Goal: Connect with others: Connect with others

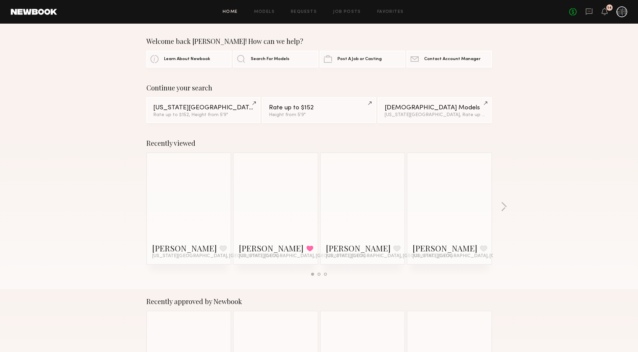
click at [343, 15] on div "Home Models Requests Job Posts Favorites Sign Out No fees up to $5,000 14" at bounding box center [342, 11] width 570 height 11
click at [343, 12] on link "Job Posts" at bounding box center [347, 12] width 28 height 4
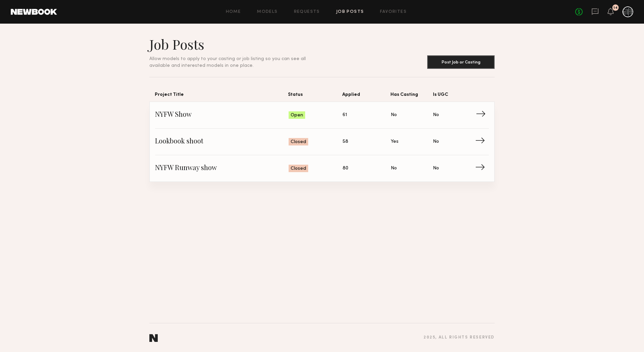
click at [370, 111] on span "Applied: 61" at bounding box center [367, 115] width 48 height 10
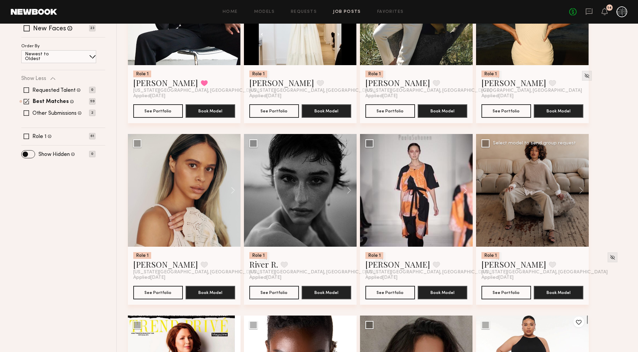
scroll to position [169, 0]
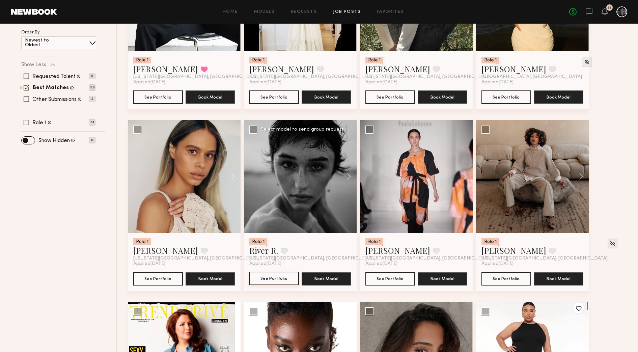
click at [281, 278] on button "See Portfolio" at bounding box center [274, 278] width 50 height 13
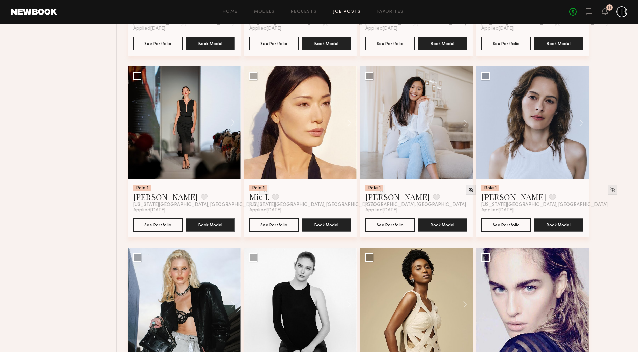
scroll to position [590, 0]
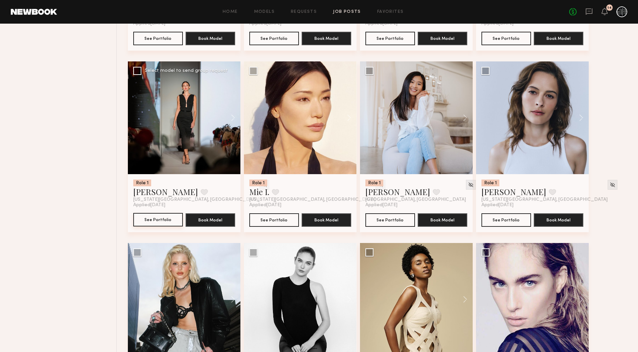
click at [172, 217] on button "See Portfolio" at bounding box center [158, 219] width 50 height 13
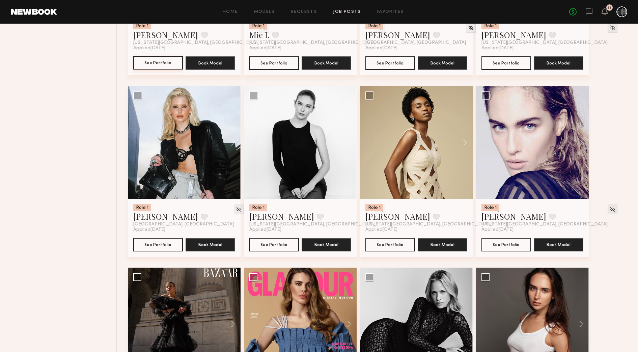
scroll to position [759, 0]
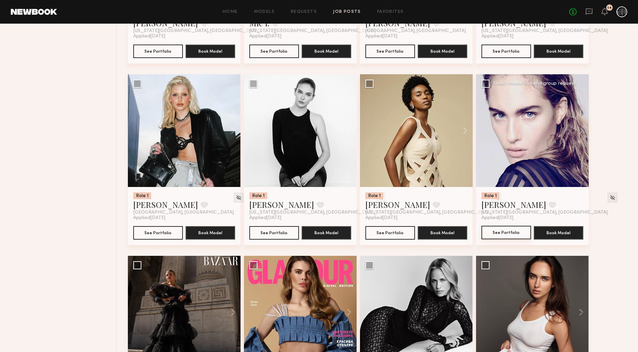
click at [496, 238] on button "See Portfolio" at bounding box center [506, 232] width 50 height 13
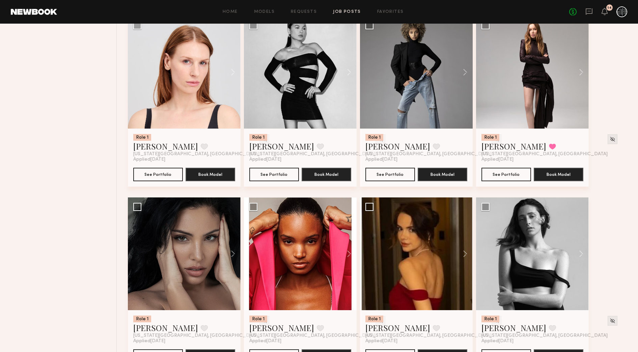
scroll to position [1275, 0]
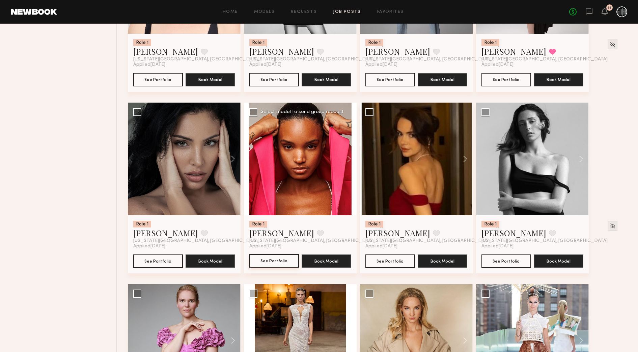
click at [287, 263] on button "See Portfolio" at bounding box center [274, 260] width 50 height 13
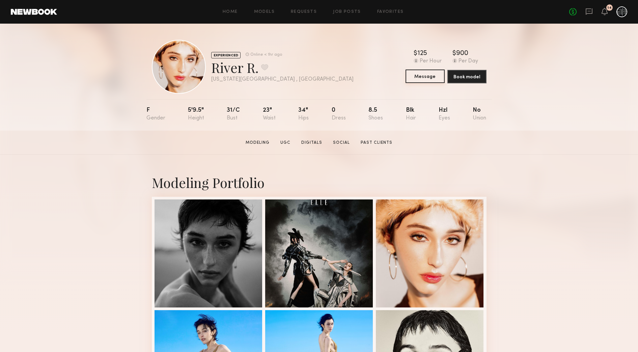
click at [430, 80] on button "Message" at bounding box center [425, 75] width 39 height 13
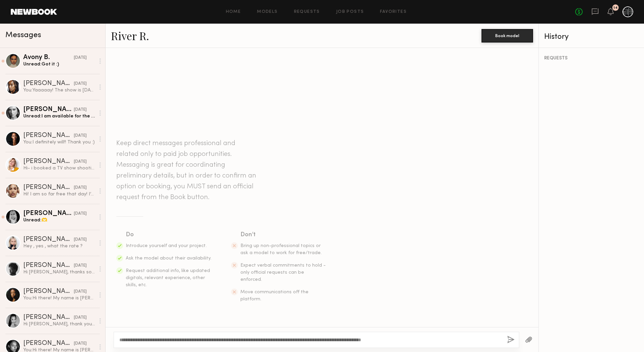
type textarea "**********"
click at [511, 339] on button "button" at bounding box center [510, 340] width 7 height 8
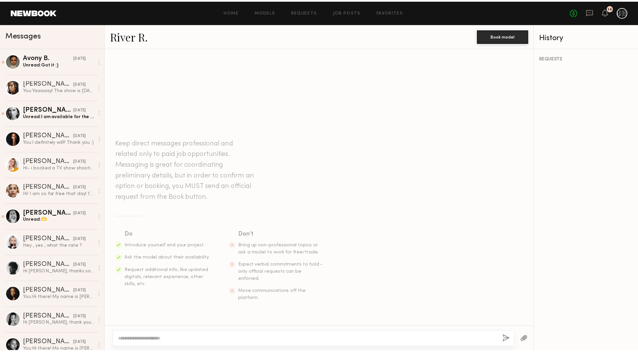
scroll to position [19, 0]
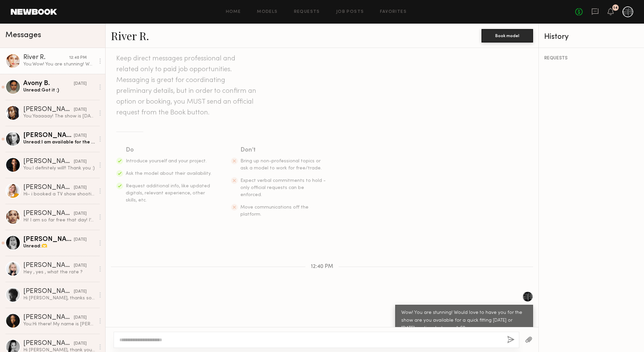
click at [35, 13] on link at bounding box center [34, 12] width 46 height 6
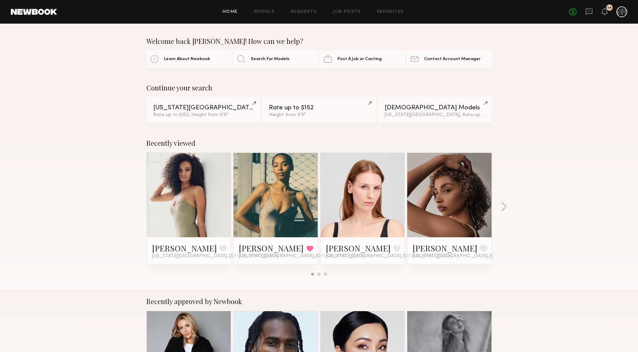
click at [345, 17] on div "Home Models Requests Job Posts Favorites Sign Out No fees up to $5,000 14" at bounding box center [342, 11] width 570 height 11
click at [345, 15] on div "Home Models Requests Job Posts Favorites Sign Out No fees up to $5,000 14" at bounding box center [342, 11] width 570 height 11
click at [345, 13] on link "Job Posts" at bounding box center [347, 12] width 28 height 4
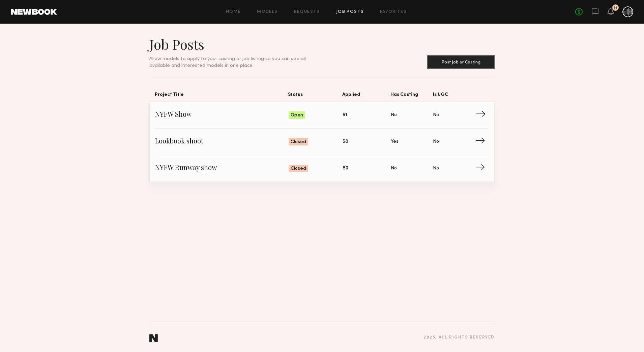
click at [369, 120] on link "NYFW Show Status: Open Applied: 61 Has Casting: No Is UGC: No →" at bounding box center [322, 115] width 334 height 27
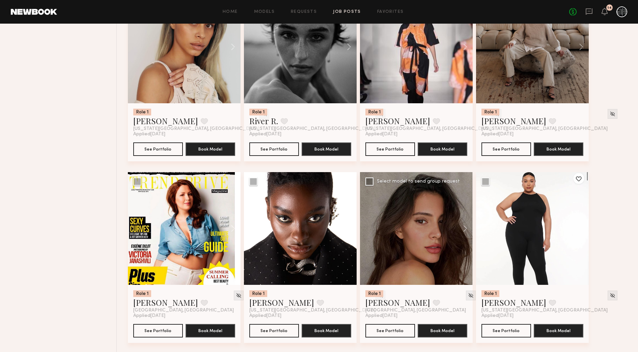
scroll to position [337, 0]
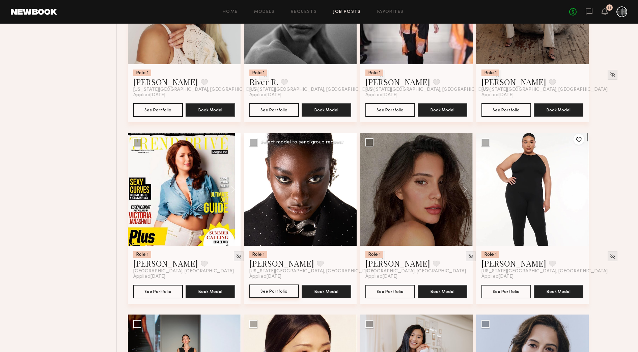
click at [280, 290] on button "See Portfolio" at bounding box center [274, 290] width 50 height 13
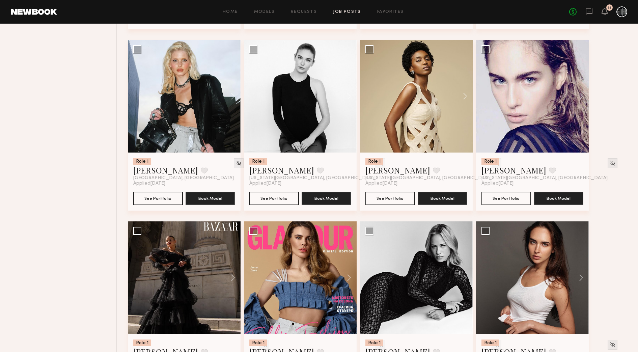
scroll to position [801, 0]
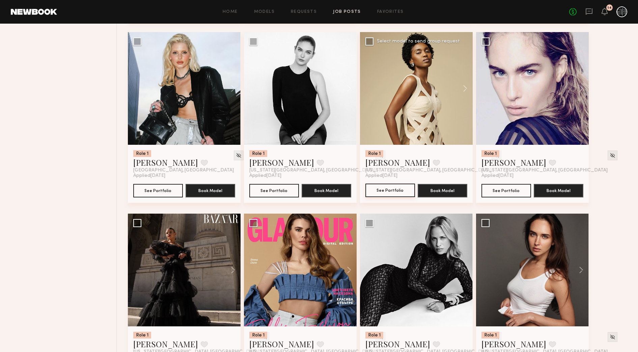
click at [399, 190] on button "See Portfolio" at bounding box center [390, 190] width 50 height 13
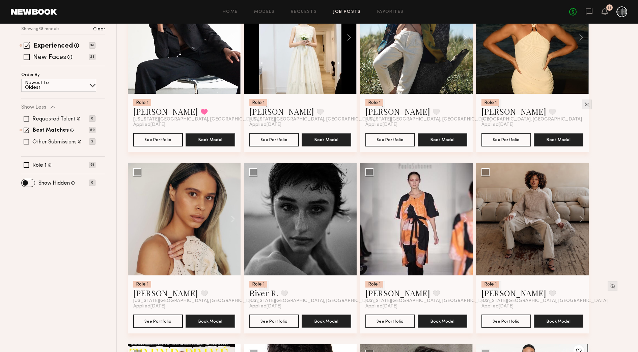
scroll to position [0, 0]
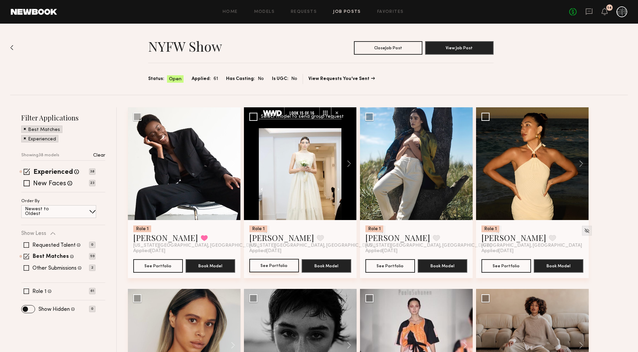
click at [293, 261] on button "See Portfolio" at bounding box center [274, 265] width 50 height 13
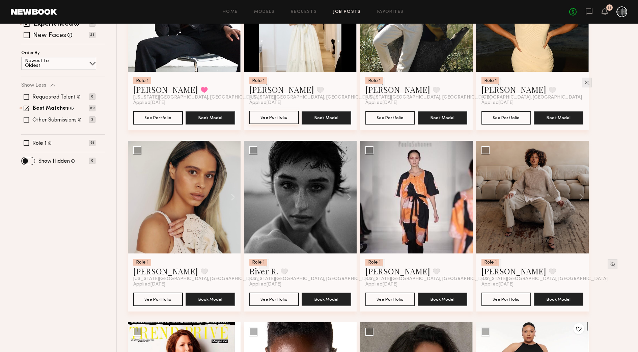
scroll to position [169, 0]
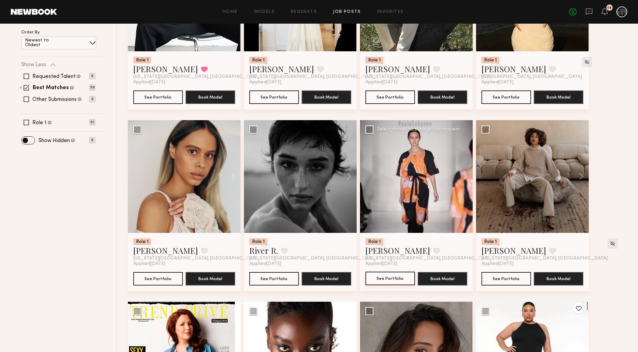
click at [404, 280] on button "See Portfolio" at bounding box center [390, 278] width 50 height 13
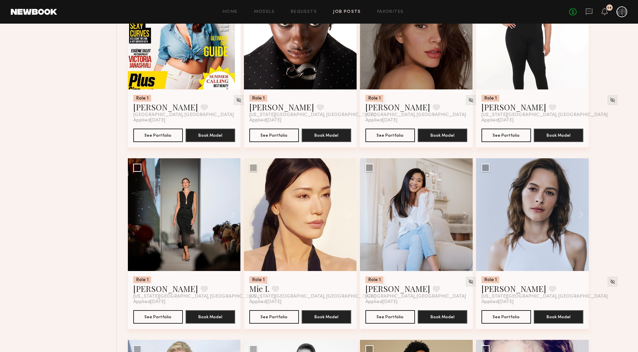
scroll to position [506, 0]
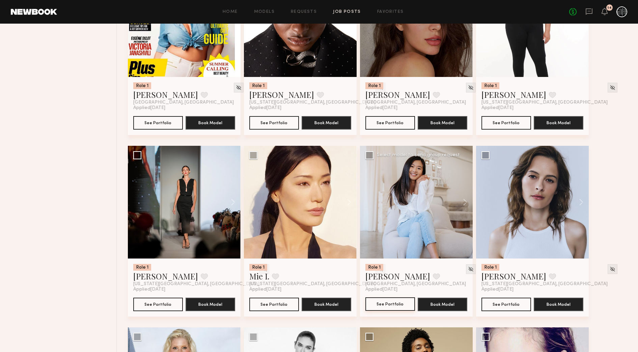
click at [398, 303] on button "See Portfolio" at bounding box center [390, 303] width 50 height 13
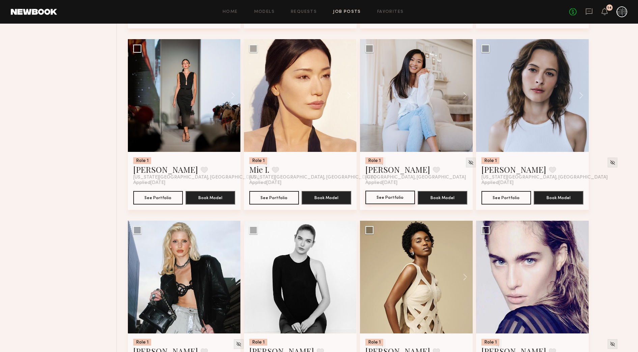
scroll to position [675, 0]
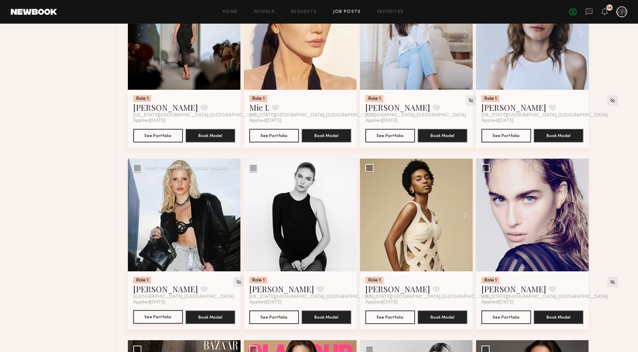
click at [156, 317] on button "See Portfolio" at bounding box center [158, 316] width 50 height 13
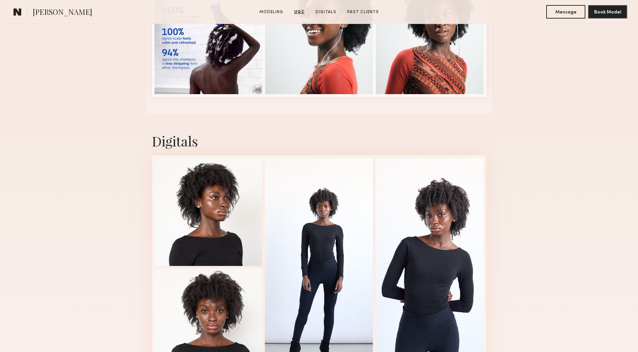
scroll to position [1392, 0]
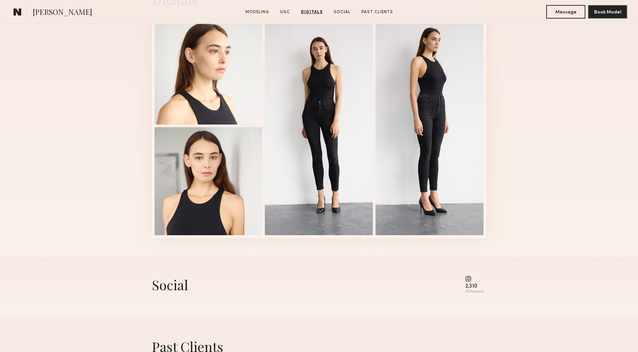
scroll to position [1010, 0]
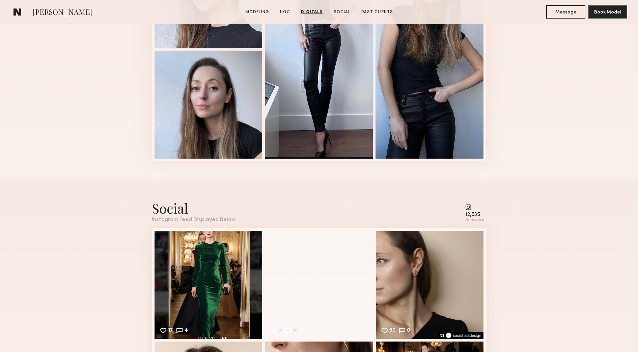
scroll to position [1139, 0]
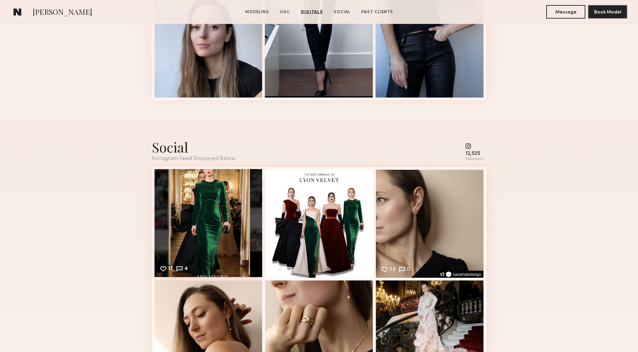
click at [216, 267] on div "17 4 Likes & comments displayed to show model’s engagement" at bounding box center [209, 223] width 108 height 108
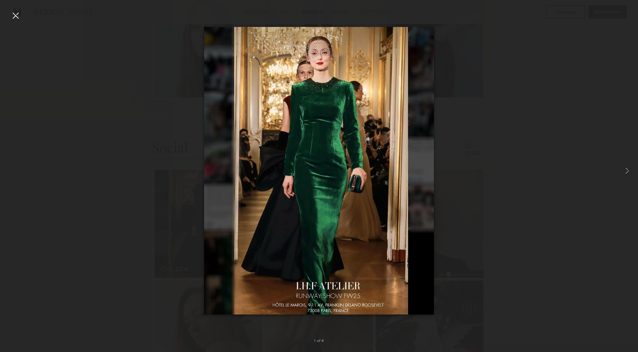
click at [15, 17] on div at bounding box center [15, 15] width 11 height 11
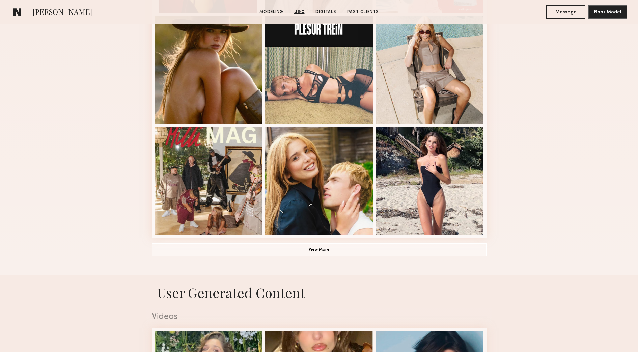
scroll to position [337, 0]
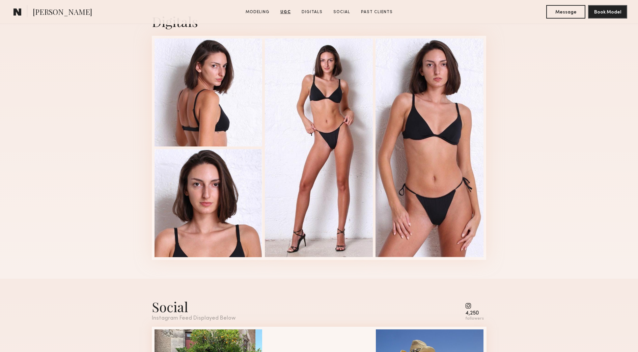
scroll to position [886, 0]
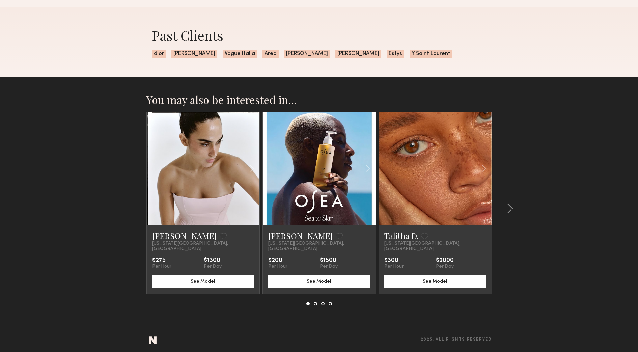
scroll to position [480, 0]
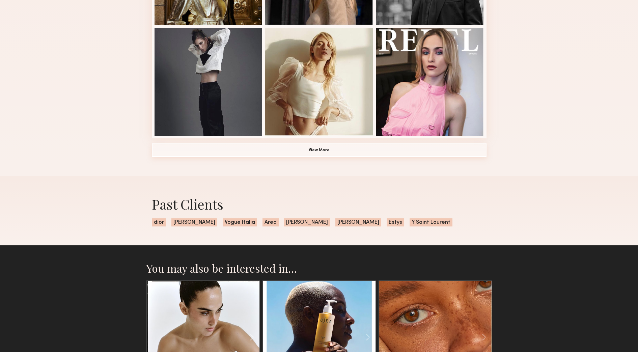
click at [379, 157] on common-button "View More" at bounding box center [319, 150] width 335 height 13
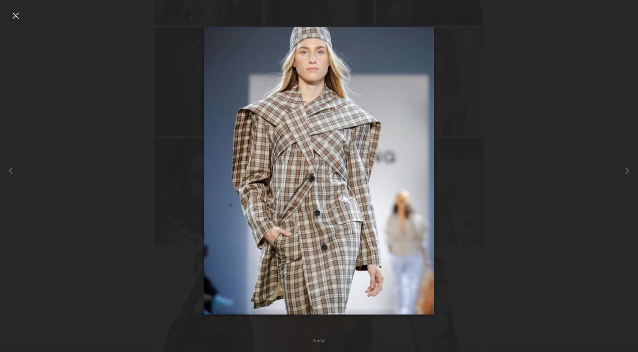
click at [571, 192] on div at bounding box center [319, 170] width 638 height 319
click at [20, 15] on div at bounding box center [15, 15] width 11 height 11
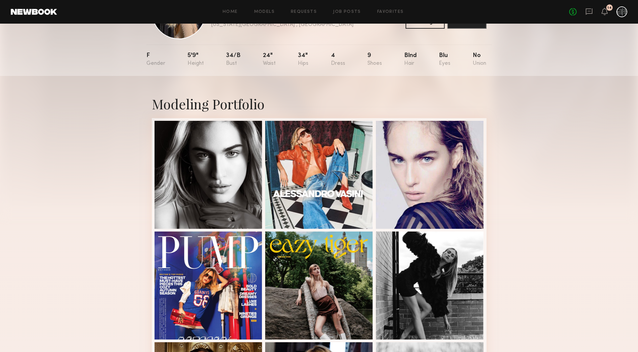
scroll to position [42, 0]
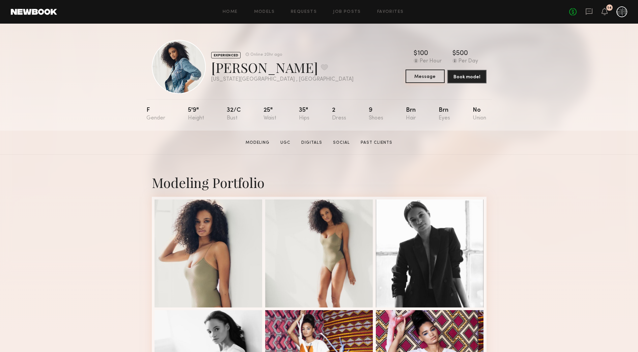
click at [420, 77] on button "Message" at bounding box center [425, 75] width 39 height 13
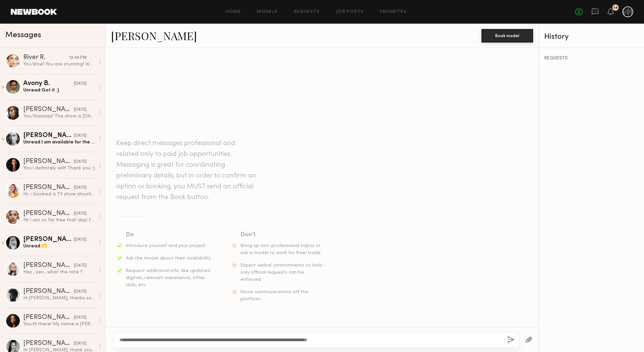
type textarea "**********"
click at [508, 339] on button "button" at bounding box center [510, 340] width 7 height 8
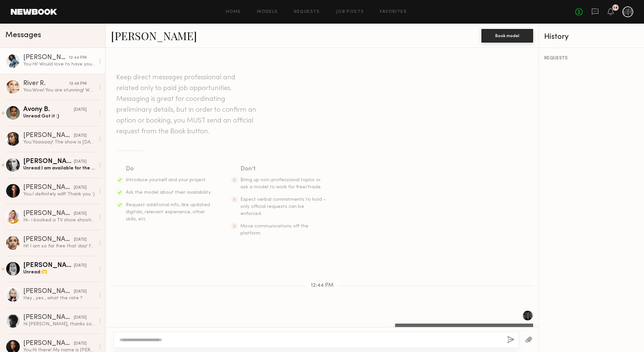
scroll to position [11, 0]
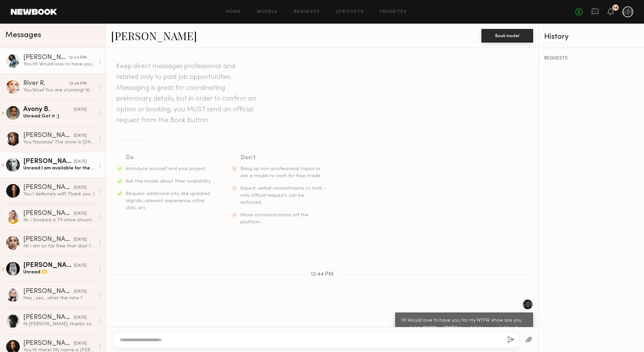
click at [59, 170] on div "Unread: I am available for the show but not sure if I’m available for the fitti…" at bounding box center [59, 168] width 72 height 6
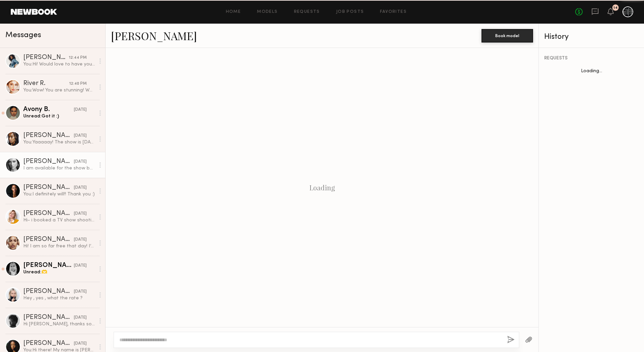
scroll to position [257, 0]
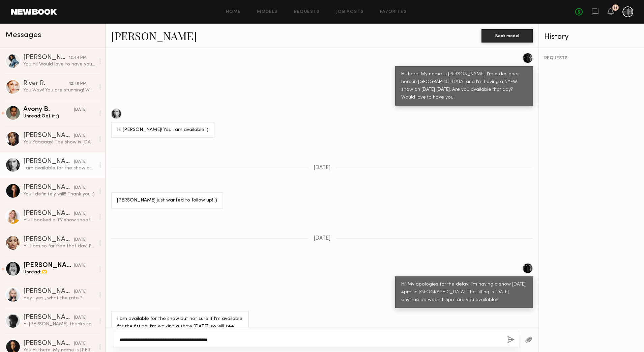
click at [212, 338] on textarea "**********" at bounding box center [310, 339] width 383 height 7
type textarea "**********"
click at [509, 338] on button "button" at bounding box center [510, 340] width 7 height 8
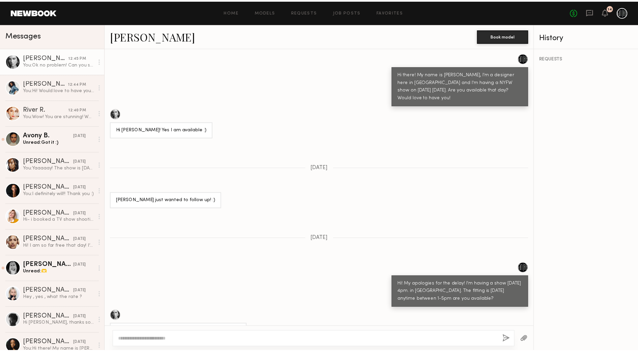
scroll to position [403, 0]
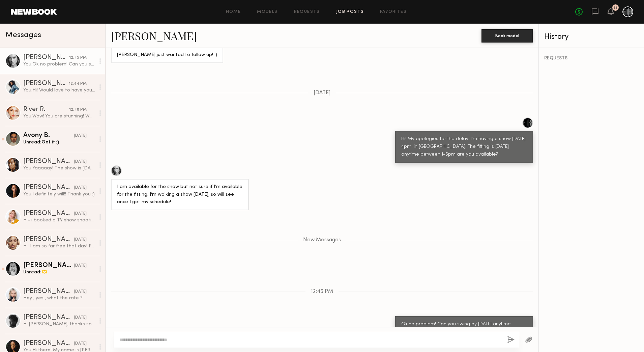
click at [349, 12] on link "Job Posts" at bounding box center [350, 12] width 28 height 4
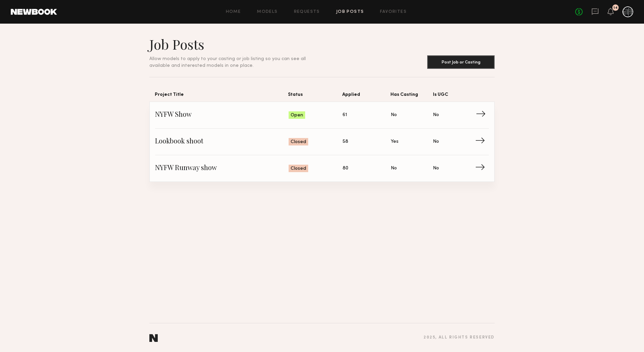
click at [346, 112] on span "61" at bounding box center [345, 114] width 4 height 7
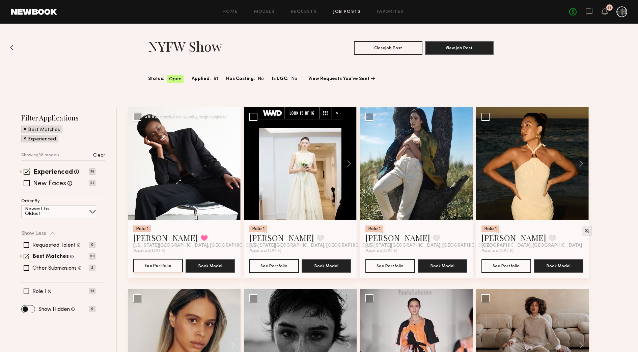
click at [145, 267] on button "See Portfolio" at bounding box center [158, 265] width 50 height 13
click at [267, 268] on button "See Portfolio" at bounding box center [274, 265] width 50 height 13
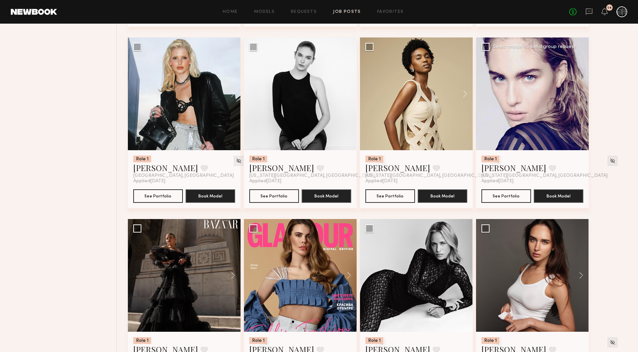
scroll to position [801, 0]
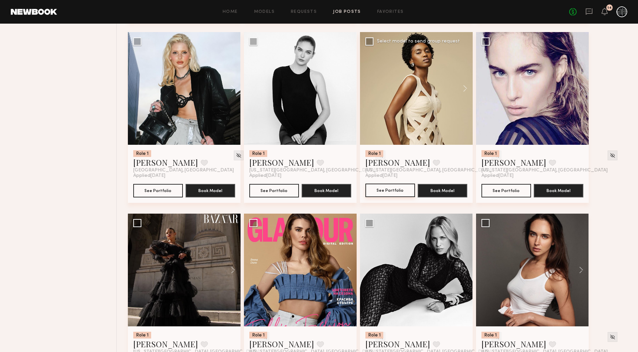
click at [372, 193] on button "See Portfolio" at bounding box center [390, 190] width 50 height 13
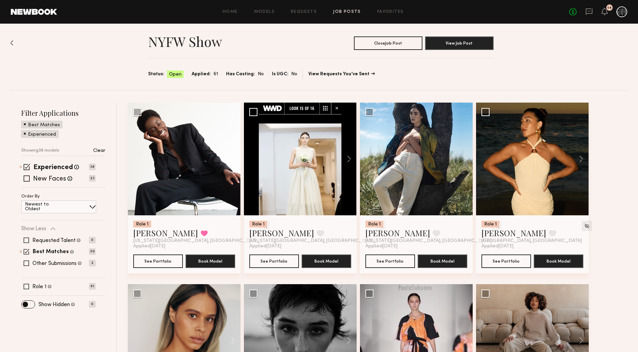
scroll to position [0, 0]
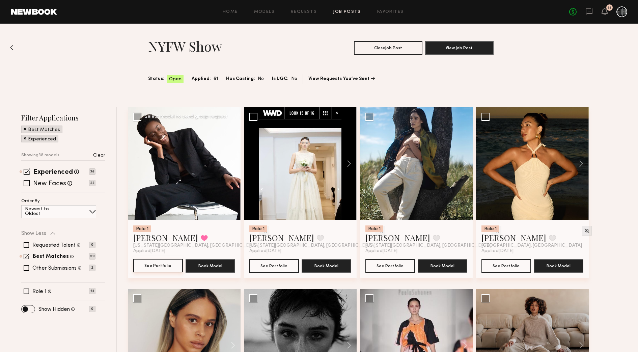
click at [153, 267] on button "See Portfolio" at bounding box center [158, 265] width 50 height 13
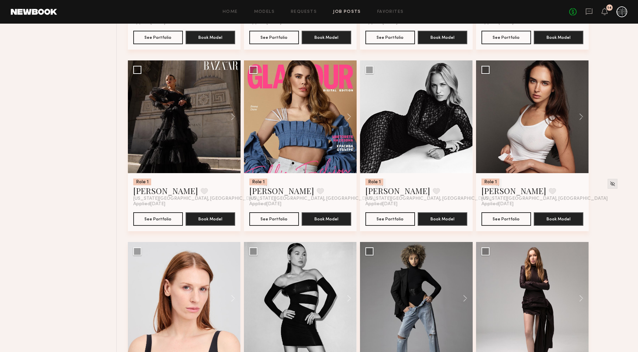
scroll to position [970, 0]
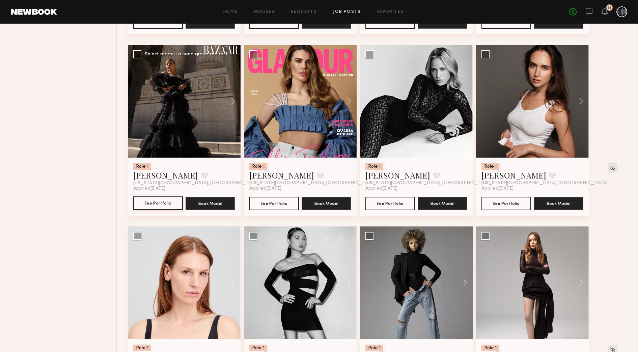
click at [143, 208] on button "See Portfolio" at bounding box center [158, 202] width 50 height 13
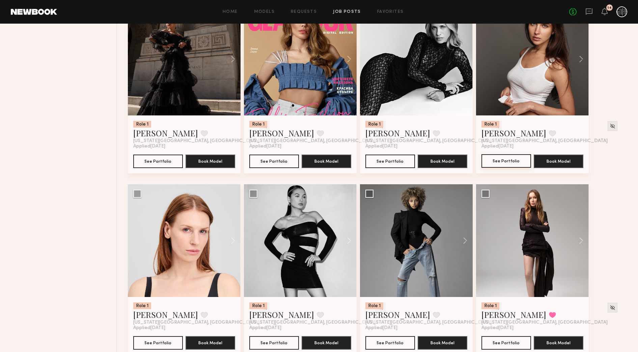
click at [508, 163] on button "See Portfolio" at bounding box center [506, 160] width 50 height 13
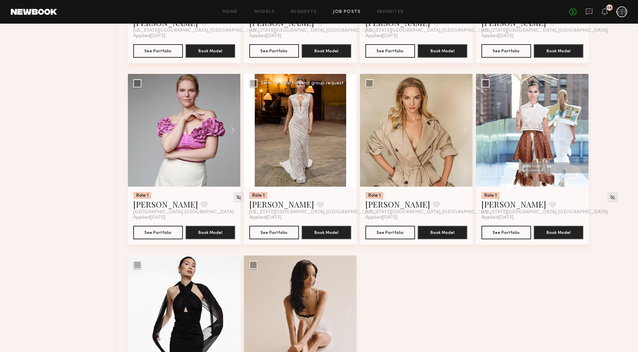
scroll to position [1444, 0]
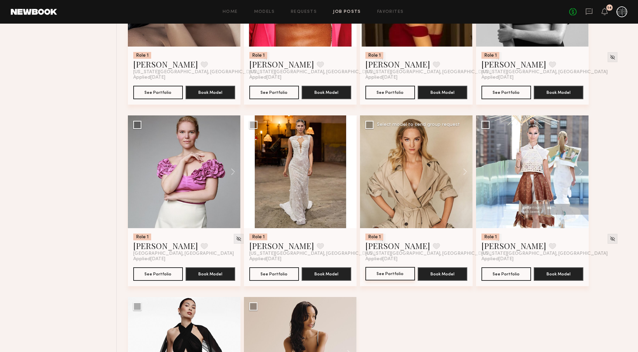
click at [399, 274] on button "See Portfolio" at bounding box center [390, 273] width 50 height 13
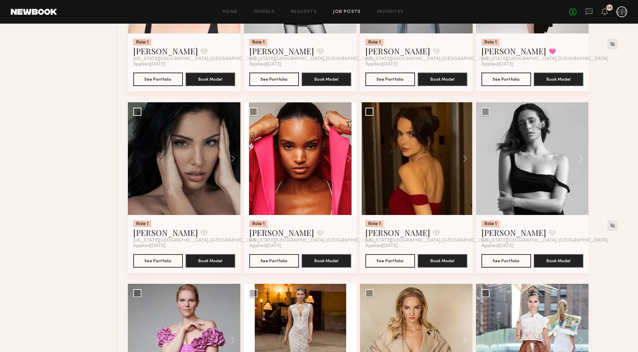
scroll to position [1275, 0]
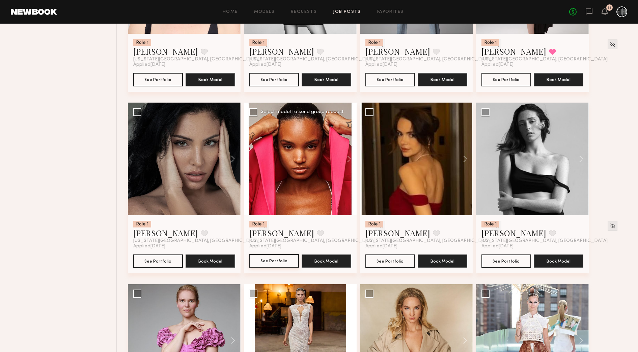
click at [283, 264] on button "See Portfolio" at bounding box center [274, 260] width 50 height 13
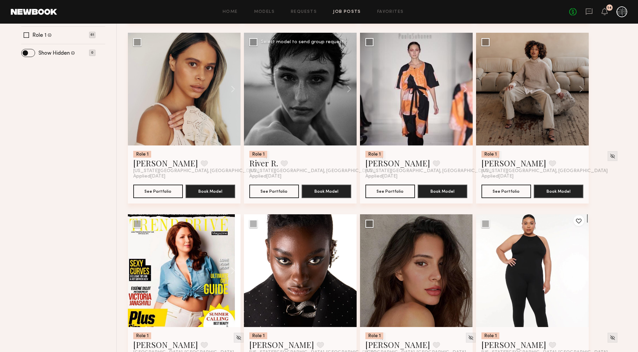
scroll to position [263, 0]
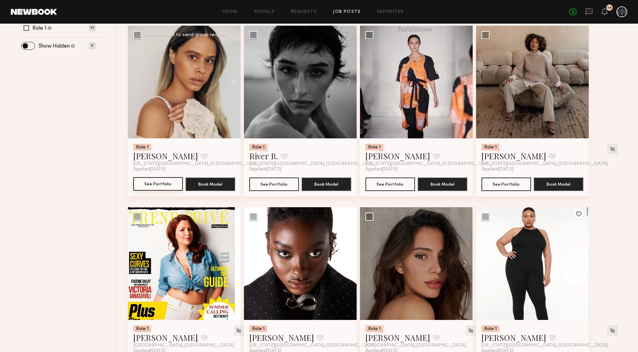
click at [163, 185] on button "See Portfolio" at bounding box center [158, 183] width 50 height 13
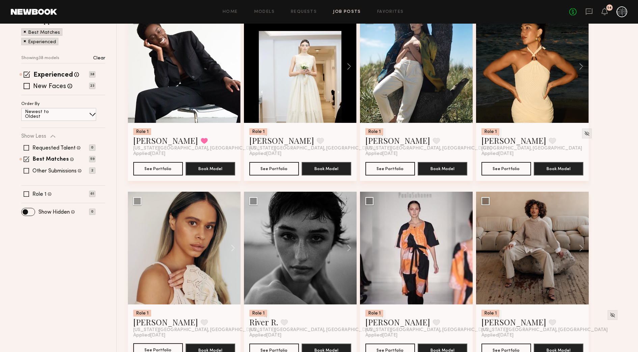
scroll to position [10, 0]
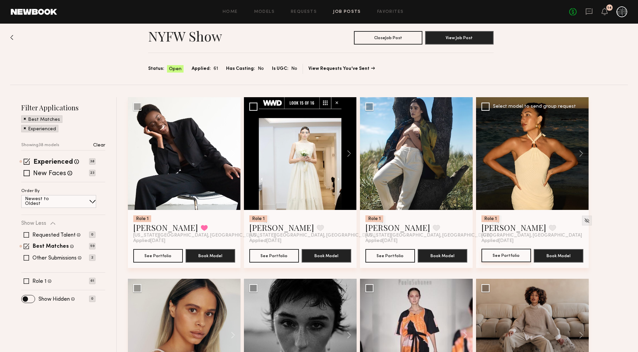
click at [519, 253] on button "See Portfolio" at bounding box center [506, 255] width 50 height 13
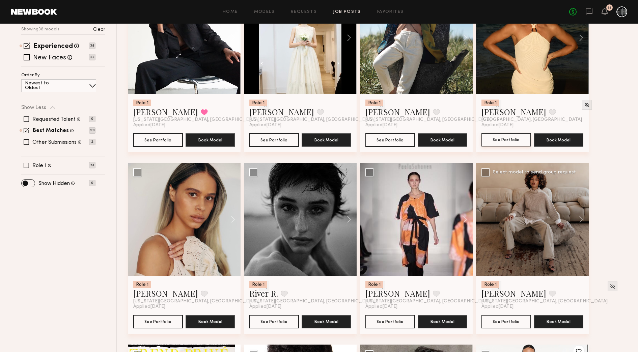
scroll to position [221, 0]
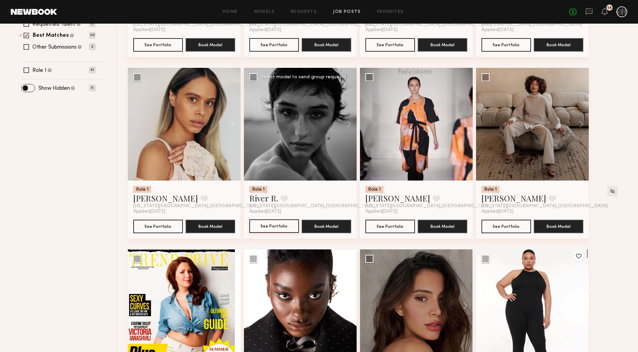
click at [269, 226] on button "See Portfolio" at bounding box center [274, 225] width 50 height 13
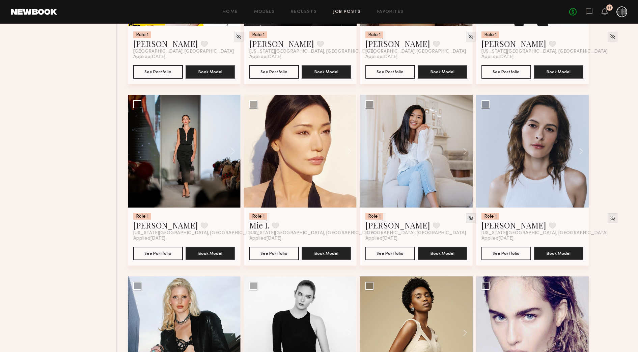
scroll to position [601, 0]
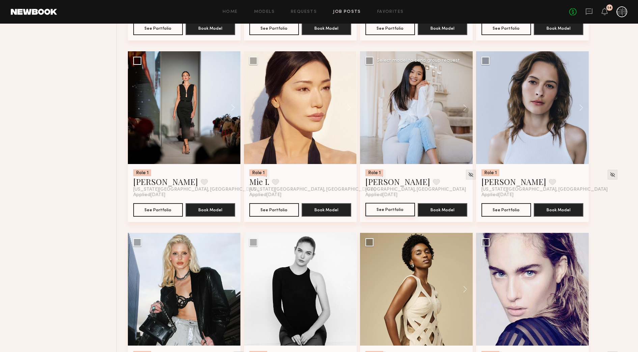
click at [389, 205] on button "See Portfolio" at bounding box center [390, 209] width 50 height 13
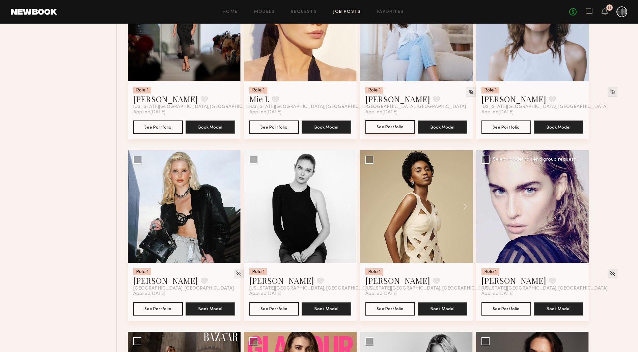
scroll to position [685, 0]
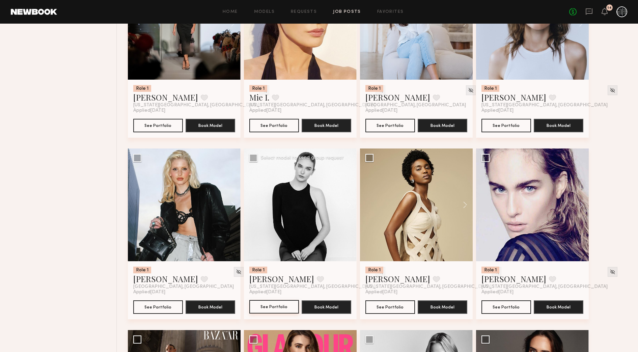
click at [285, 304] on button "See Portfolio" at bounding box center [274, 306] width 50 height 13
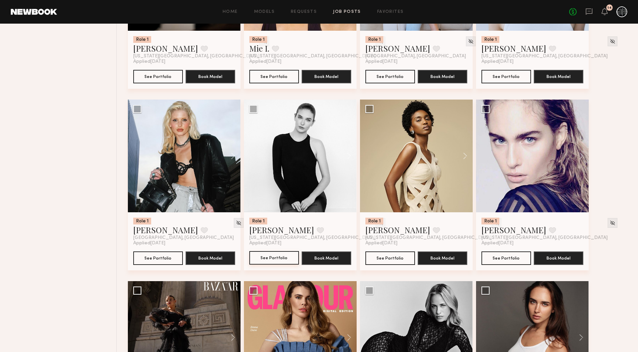
scroll to position [811, 0]
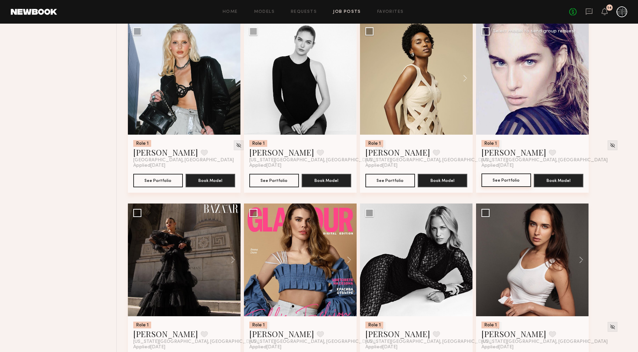
click at [494, 179] on button "See Portfolio" at bounding box center [506, 179] width 50 height 13
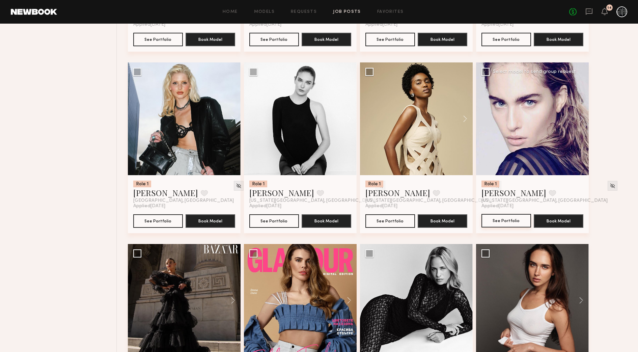
scroll to position [769, 0]
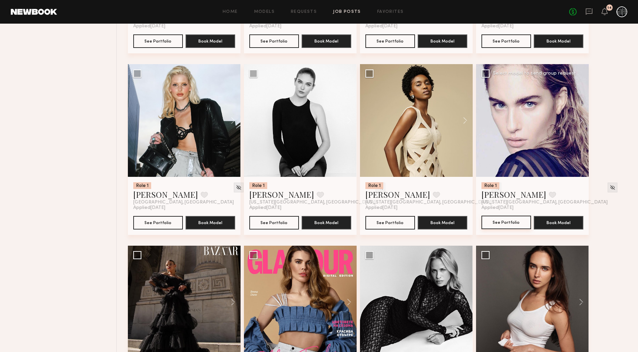
click at [513, 228] on button "See Portfolio" at bounding box center [506, 222] width 50 height 13
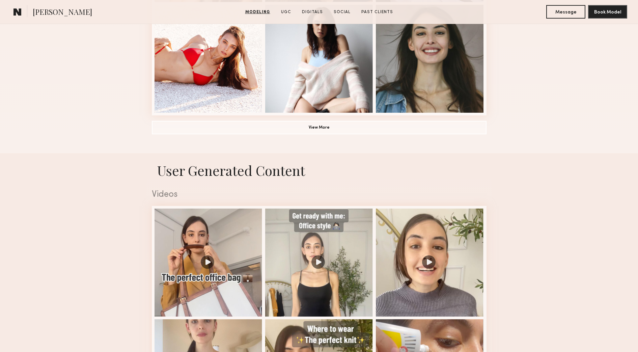
scroll to position [506, 0]
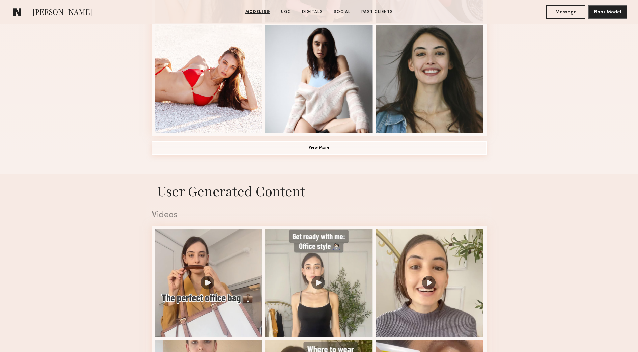
click at [411, 146] on button "View More" at bounding box center [319, 147] width 335 height 13
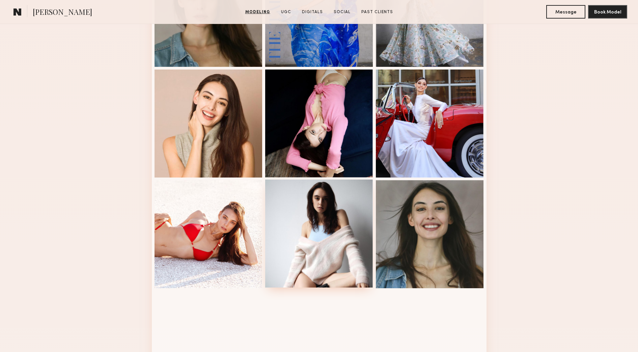
scroll to position [337, 0]
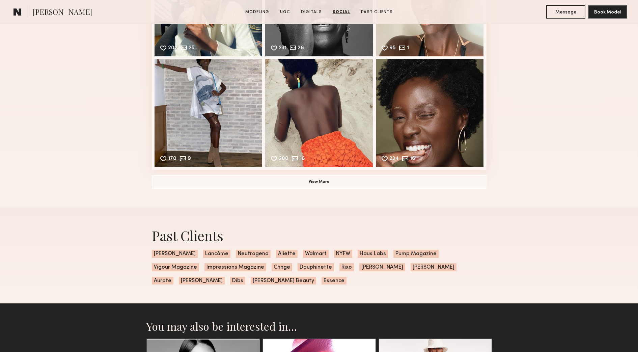
scroll to position [1265, 0]
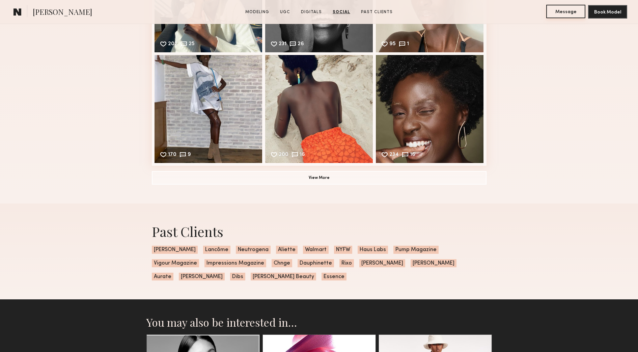
click at [566, 6] on button "Message" at bounding box center [565, 11] width 39 height 13
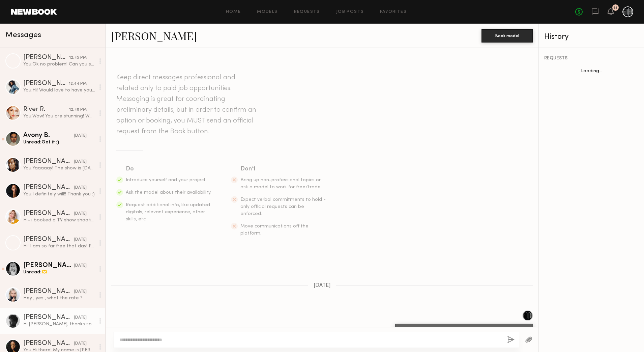
scroll to position [68, 0]
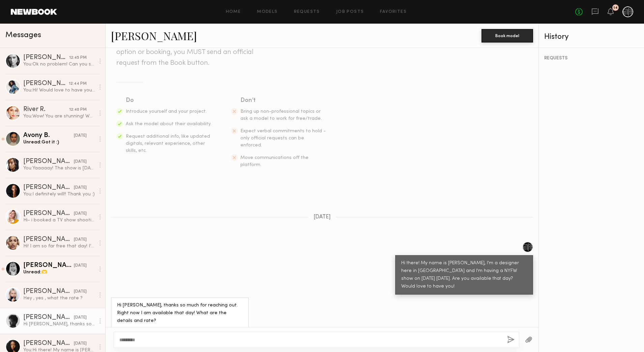
type textarea "*********"
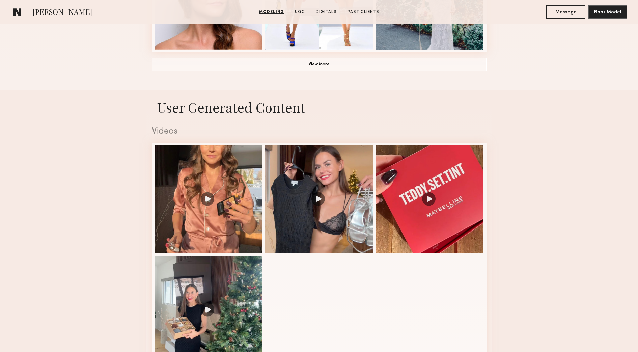
scroll to position [590, 0]
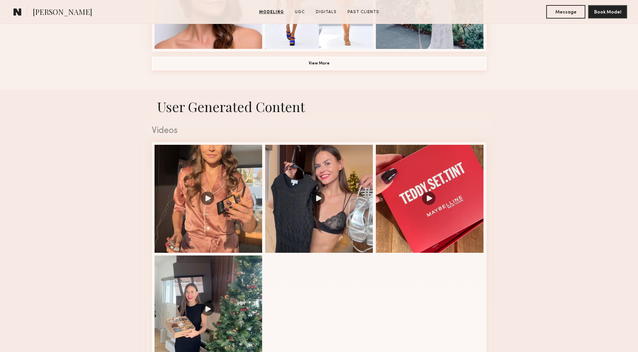
click at [334, 67] on button "View More" at bounding box center [319, 63] width 335 height 13
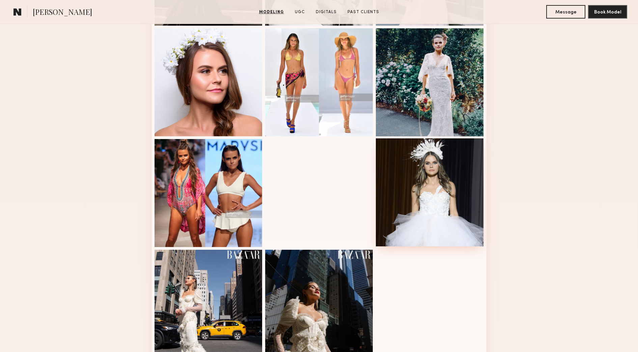
scroll to position [422, 0]
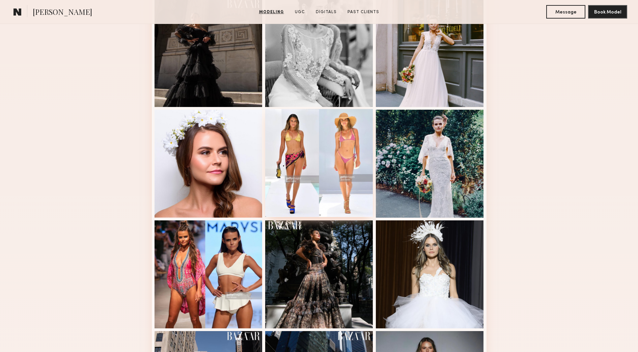
click at [350, 169] on div at bounding box center [319, 163] width 108 height 108
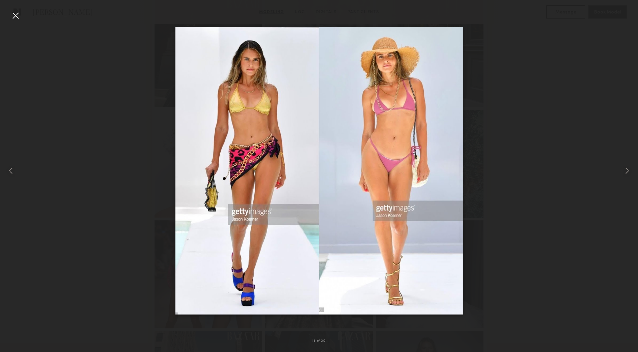
click at [15, 17] on div at bounding box center [15, 15] width 11 height 11
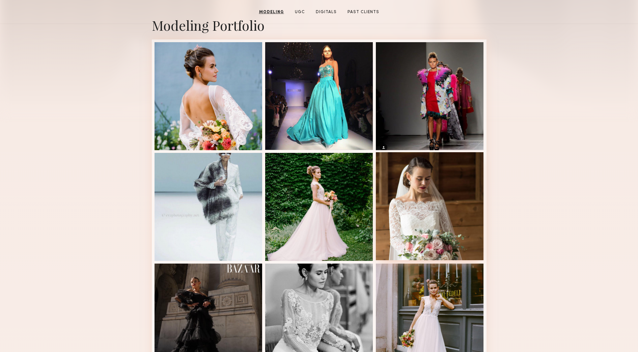
scroll to position [127, 0]
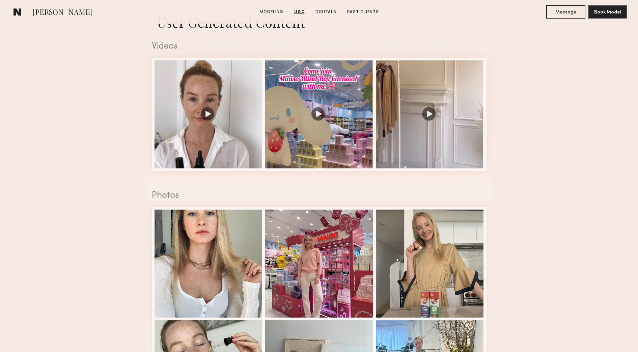
scroll to position [464, 0]
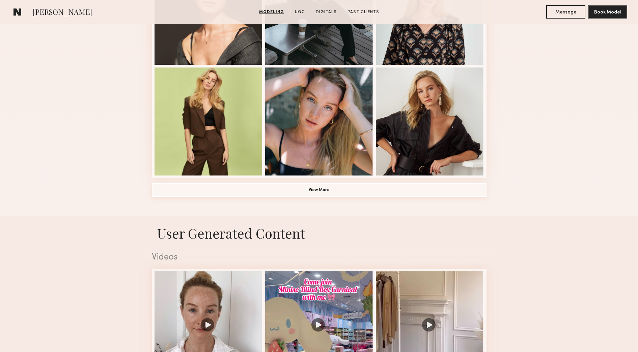
click at [366, 193] on button "View More" at bounding box center [319, 189] width 335 height 13
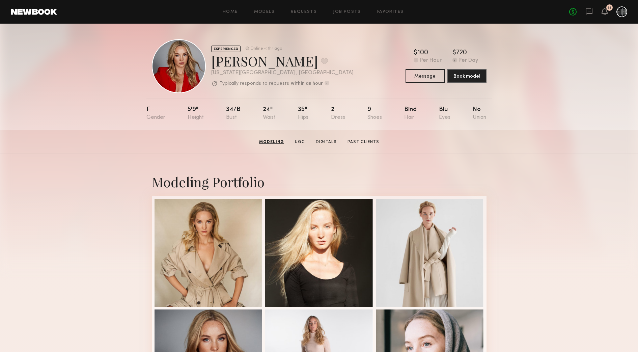
scroll to position [0, 0]
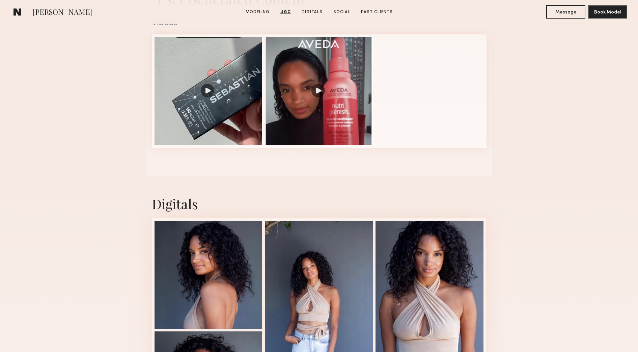
scroll to position [675, 0]
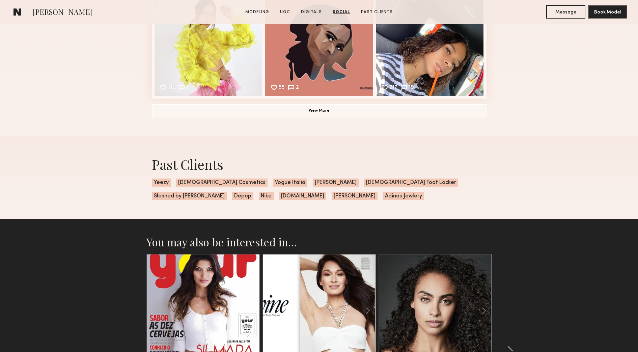
scroll to position [1307, 0]
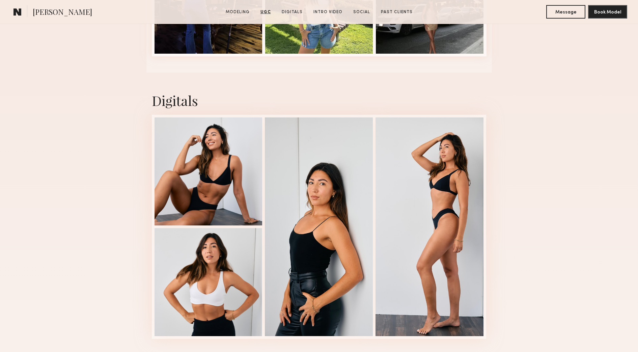
scroll to position [1771, 0]
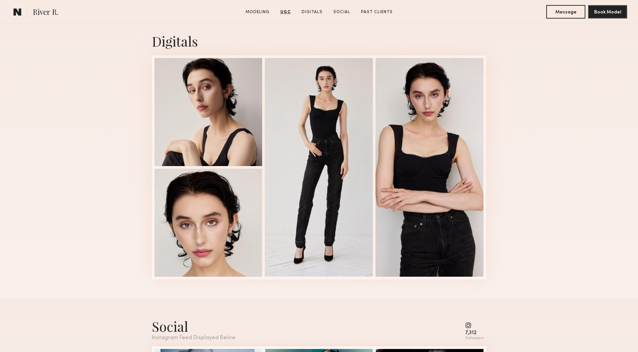
scroll to position [1265, 0]
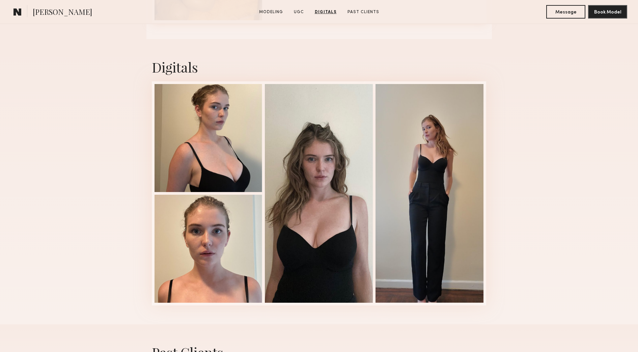
scroll to position [1054, 0]
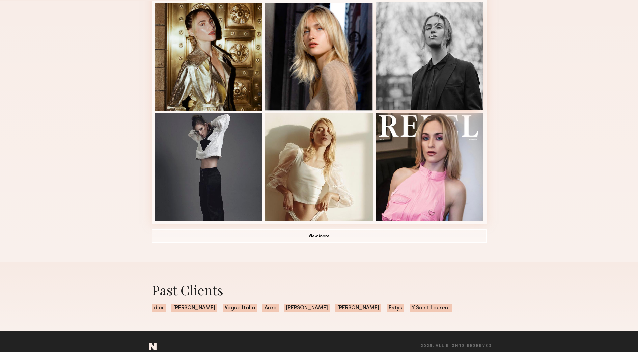
scroll to position [406, 0]
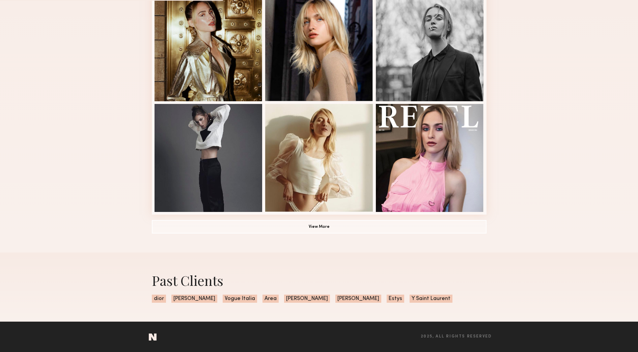
click at [429, 224] on button "View More" at bounding box center [319, 226] width 335 height 13
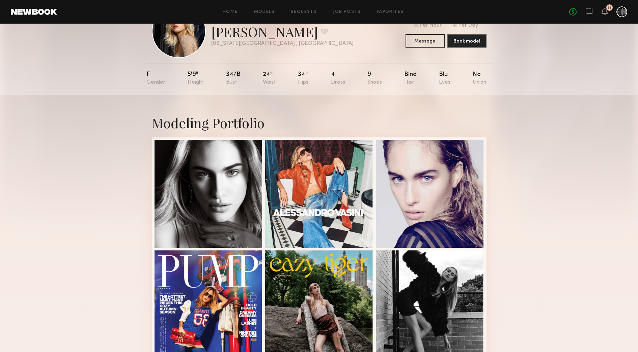
scroll to position [42, 0]
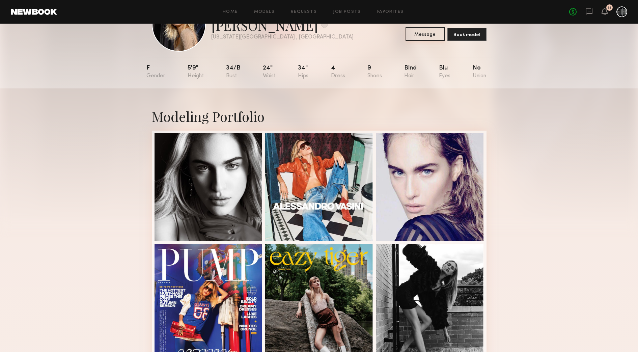
click at [418, 33] on button "Message" at bounding box center [425, 33] width 39 height 13
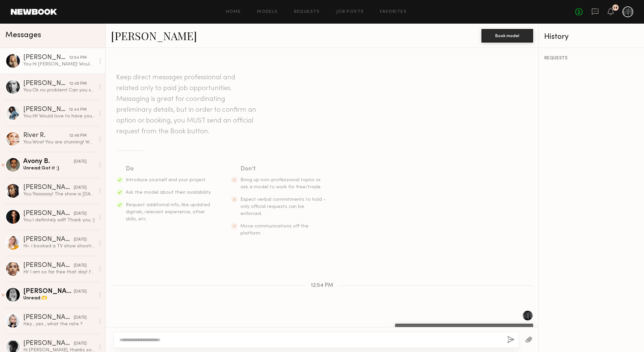
scroll to position [27, 0]
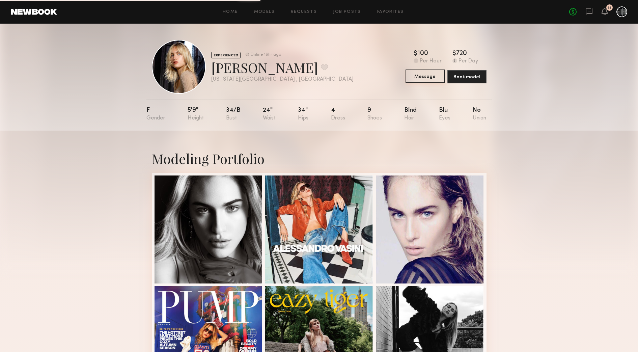
click at [427, 78] on button "Message" at bounding box center [425, 75] width 39 height 13
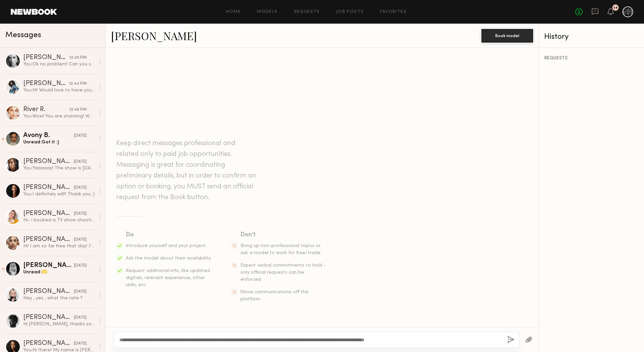
click at [411, 337] on textarea "**********" at bounding box center [310, 339] width 383 height 7
click at [500, 338] on textarea "**********" at bounding box center [310, 339] width 383 height 7
type textarea "**********"
click at [506, 339] on div "**********" at bounding box center [317, 340] width 406 height 16
click at [509, 339] on button "button" at bounding box center [510, 340] width 7 height 8
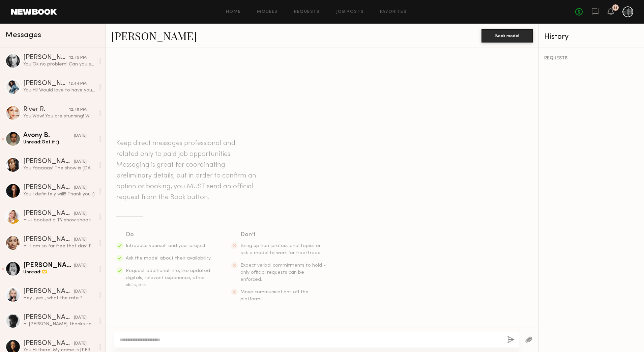
scroll to position [27, 0]
